Goal: Transaction & Acquisition: Purchase product/service

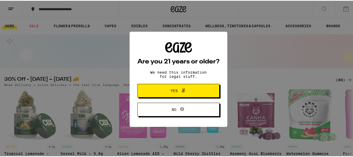
click at [171, 88] on span "Yes" at bounding box center [174, 90] width 7 height 4
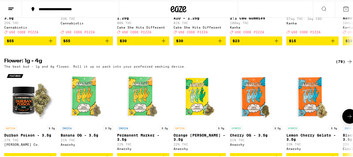
scroll to position [209, 0]
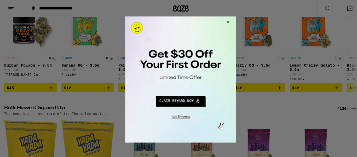
click at [225, 21] on button "Close Modal" at bounding box center [226, 22] width 14 height 13
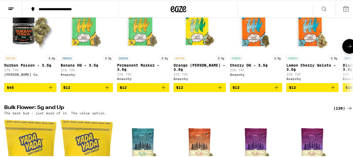
click at [347, 49] on icon at bounding box center [350, 45] width 6 height 6
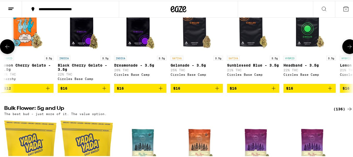
scroll to position [0, 288]
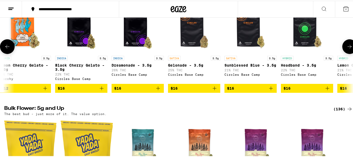
click at [347, 49] on icon at bounding box center [350, 46] width 6 height 6
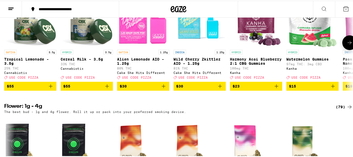
scroll to position [0, 0]
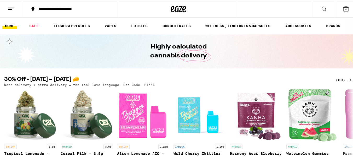
click at [321, 7] on icon at bounding box center [324, 8] width 6 height 6
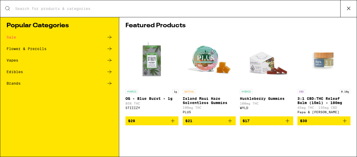
click at [111, 60] on icon at bounding box center [109, 60] width 4 height 4
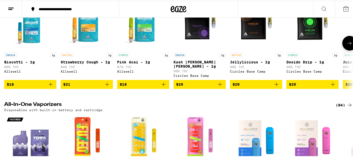
scroll to position [139, 0]
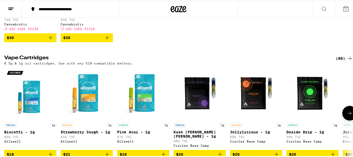
click at [347, 115] on icon at bounding box center [350, 112] width 6 height 6
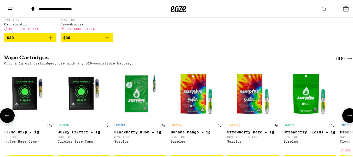
scroll to position [0, 288]
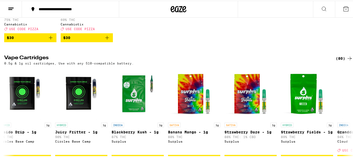
click at [338, 61] on div "(80)" at bounding box center [344, 57] width 17 height 6
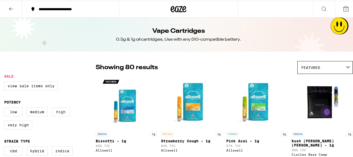
click at [64, 110] on label "High" at bounding box center [61, 110] width 18 height 9
click at [5, 107] on input "High" at bounding box center [5, 107] width 0 height 0
checkbox input "true"
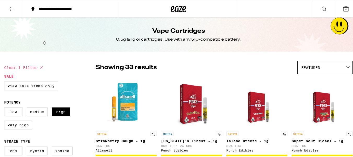
drag, startPoint x: 15, startPoint y: 128, endPoint x: 43, endPoint y: 126, distance: 28.6
click at [15, 128] on label "Very High" at bounding box center [18, 123] width 28 height 9
click at [5, 107] on input "Very High" at bounding box center [5, 107] width 0 height 0
checkbox input "true"
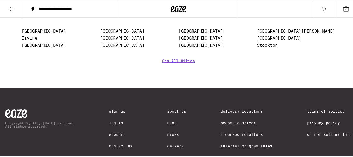
scroll to position [1965, 0]
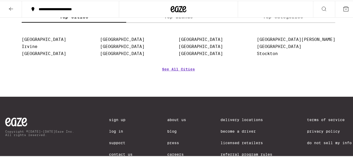
click at [174, 22] on label "Top Brands" at bounding box center [178, 15] width 105 height 11
click at [0, 0] on input "Top Brands" at bounding box center [0, 0] width 0 height 0
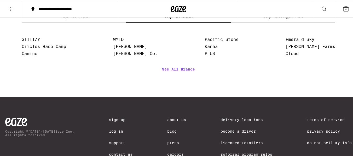
click at [277, 22] on label "Top Categories" at bounding box center [283, 15] width 105 height 11
click at [0, 0] on input "Top Categories" at bounding box center [0, 0] width 0 height 0
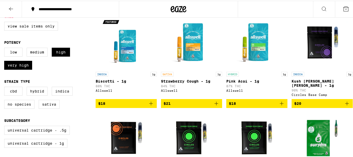
scroll to position [70, 0]
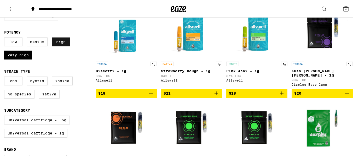
click at [64, 38] on label "High" at bounding box center [61, 41] width 18 height 9
click at [5, 38] on input "High" at bounding box center [5, 37] width 0 height 0
checkbox input "false"
